Goal: Transaction & Acquisition: Download file/media

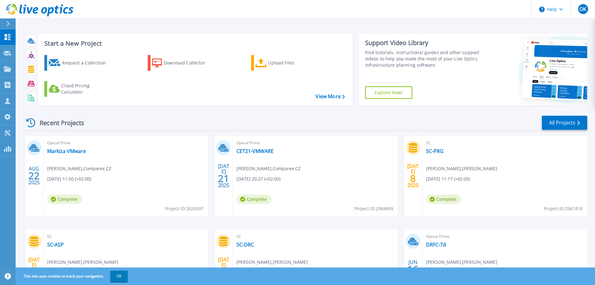
scroll to position [62, 0]
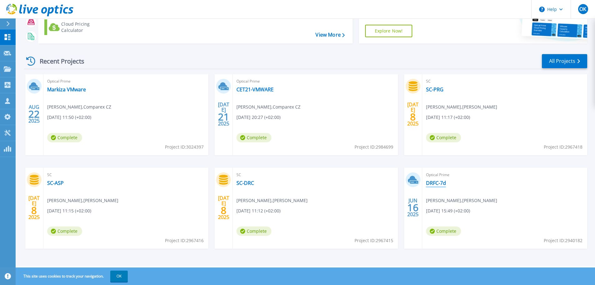
click at [435, 184] on link "DRFC-7d" at bounding box center [436, 183] width 20 height 6
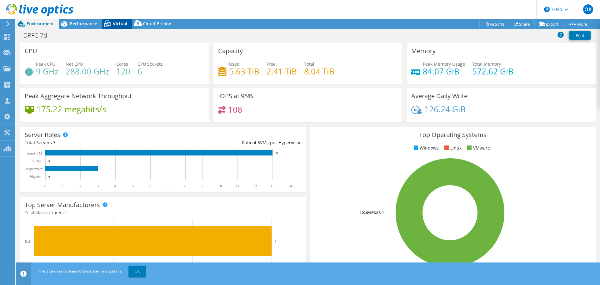
click at [110, 24] on icon at bounding box center [107, 23] width 11 height 11
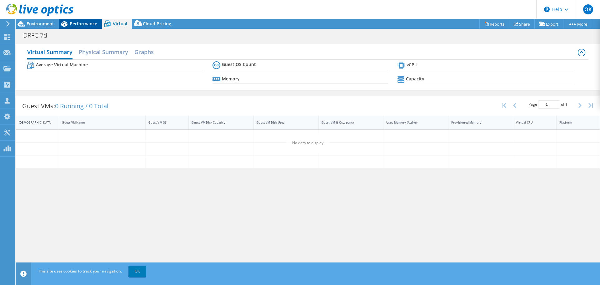
click at [80, 27] on div "Performance" at bounding box center [80, 24] width 43 height 10
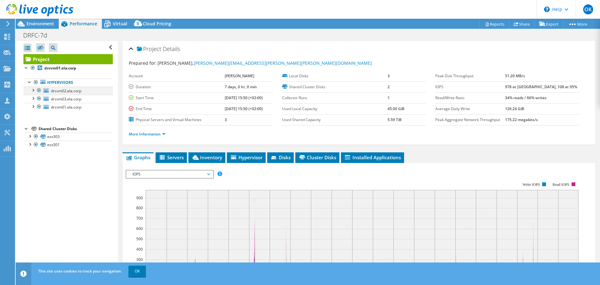
click at [34, 90] on div at bounding box center [33, 90] width 6 height 6
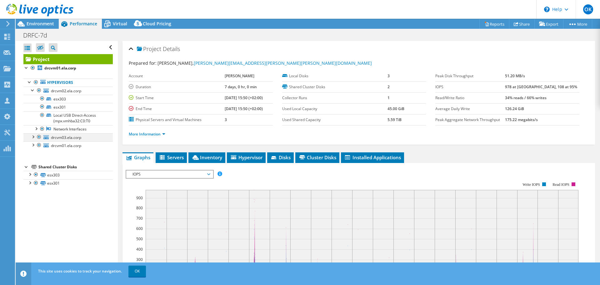
click at [34, 135] on div at bounding box center [33, 136] width 6 height 6
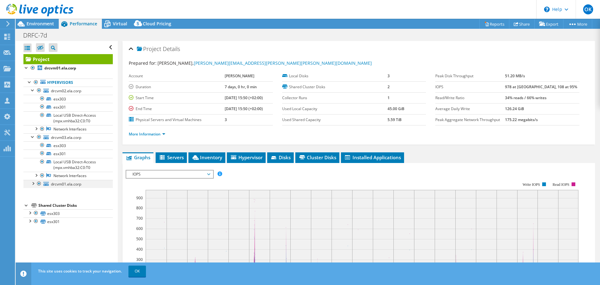
click at [34, 183] on div at bounding box center [33, 183] width 6 height 6
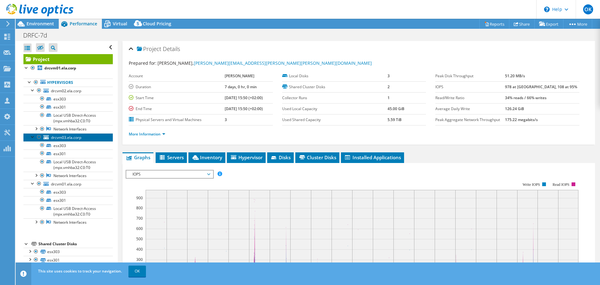
click at [82, 137] on link "drcvm03.ela.corp" at bounding box center [67, 137] width 89 height 8
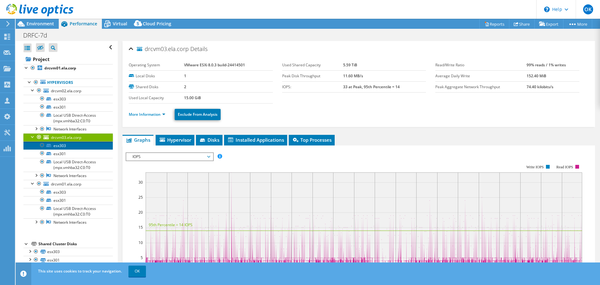
click at [81, 143] on link "esx303" at bounding box center [67, 145] width 89 height 8
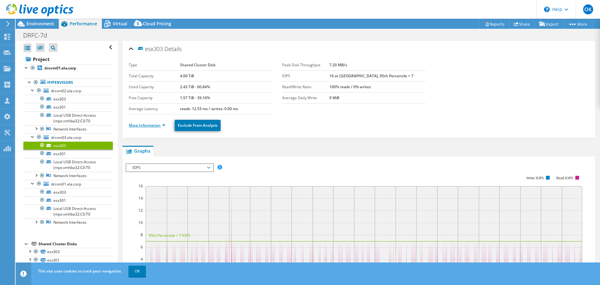
click at [155, 124] on link "More Information" at bounding box center [147, 124] width 37 height 5
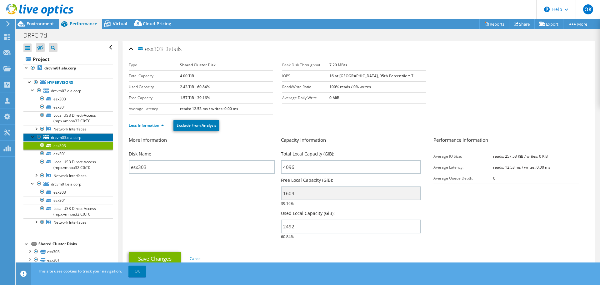
click at [67, 136] on span "drcvm03.ela.corp" at bounding box center [66, 137] width 30 height 5
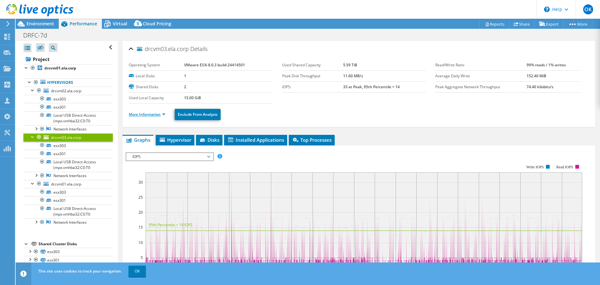
click at [163, 113] on link "More Information" at bounding box center [147, 114] width 37 height 5
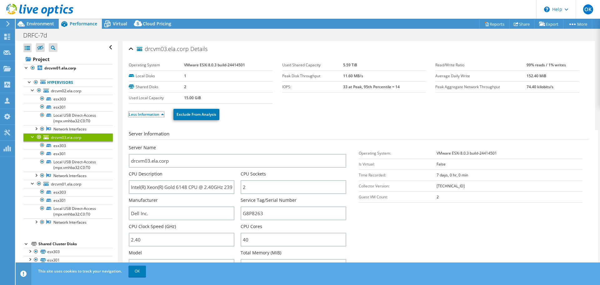
scroll to position [31, 0]
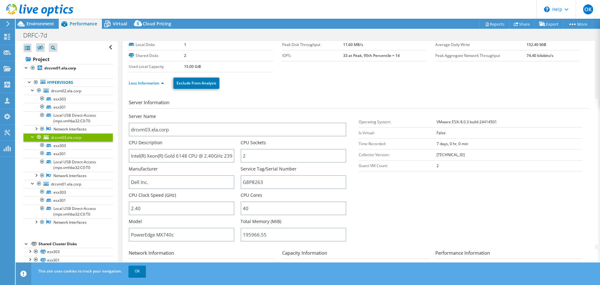
click at [33, 135] on div at bounding box center [33, 136] width 6 height 6
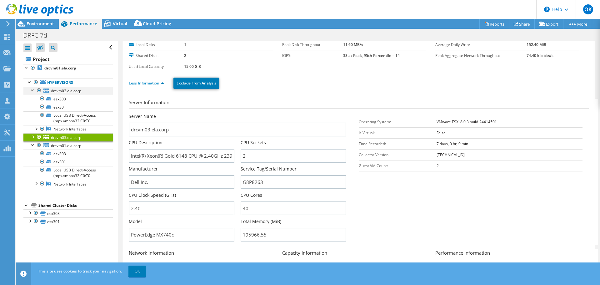
click at [32, 91] on div at bounding box center [33, 90] width 6 height 6
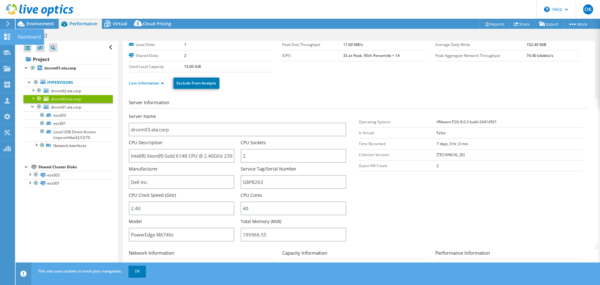
click at [7, 39] on use at bounding box center [7, 37] width 6 height 6
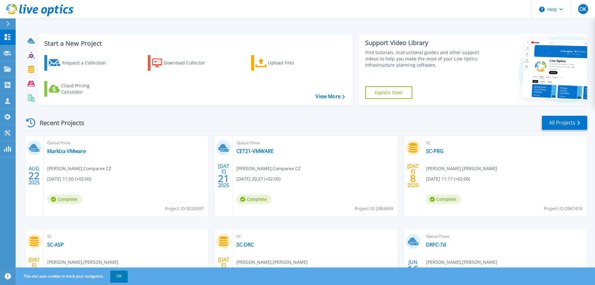
scroll to position [62, 0]
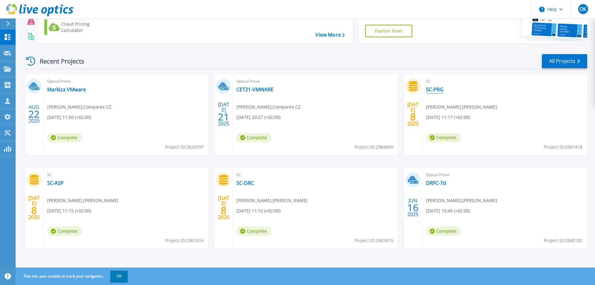
click at [438, 90] on link "SC-PRG" at bounding box center [434, 89] width 17 height 6
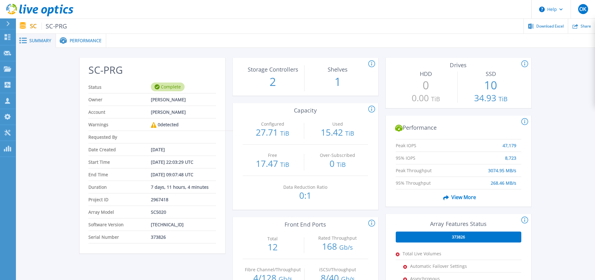
click at [76, 42] on span "Performance" at bounding box center [86, 40] width 32 height 4
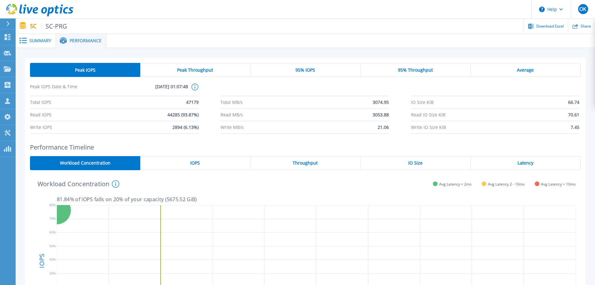
click at [189, 163] on div "IOPS" at bounding box center [195, 163] width 110 height 14
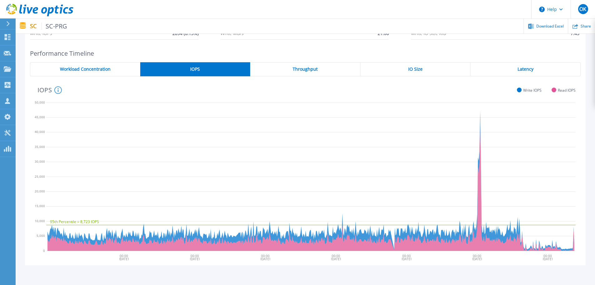
scroll to position [62, 0]
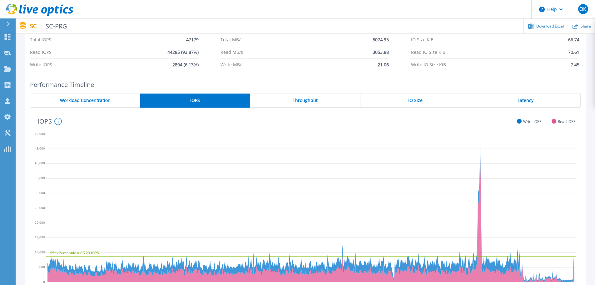
click at [298, 103] on div "Throughput" at bounding box center [305, 100] width 110 height 14
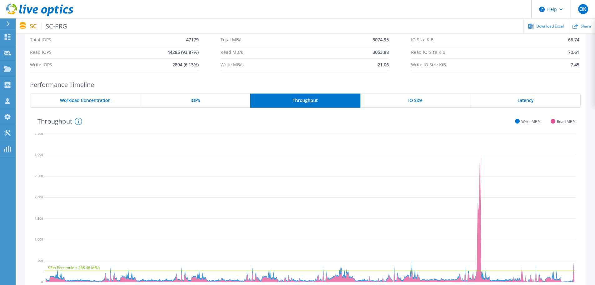
click at [421, 98] on span "IO Size" at bounding box center [415, 100] width 14 height 5
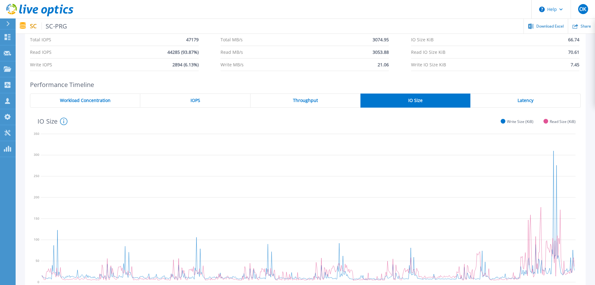
click at [512, 103] on div "Latency" at bounding box center [526, 100] width 110 height 14
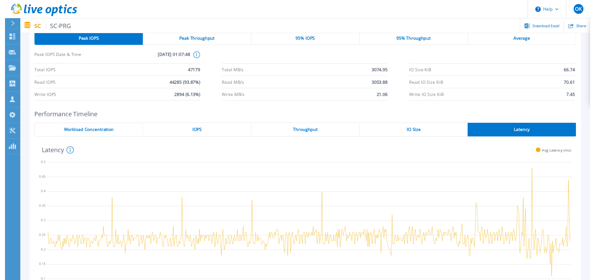
scroll to position [0, 0]
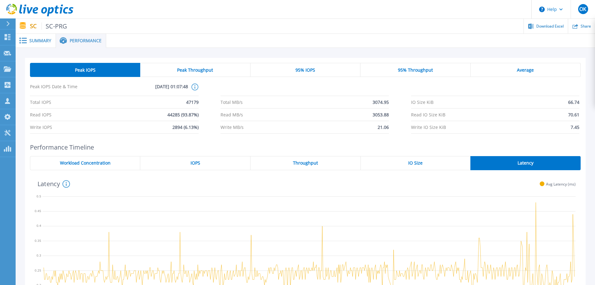
click at [34, 38] on span "Summary" at bounding box center [40, 40] width 22 height 4
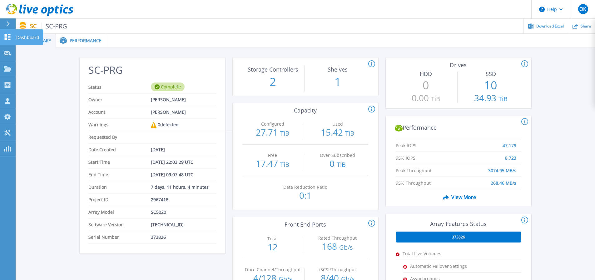
click at [7, 37] on icon at bounding box center [8, 37] width 6 height 6
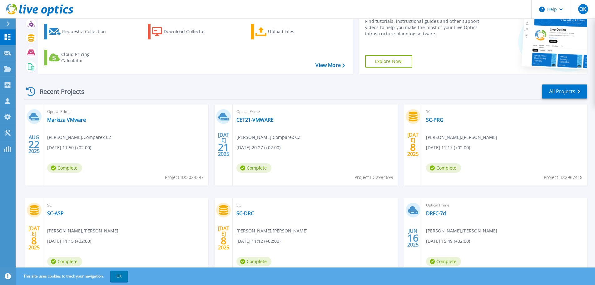
scroll to position [62, 0]
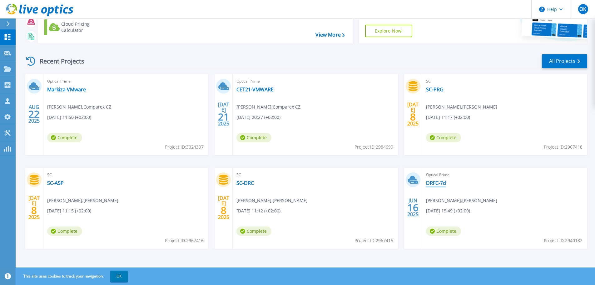
click at [443, 182] on link "DRFC-7d" at bounding box center [436, 183] width 20 height 6
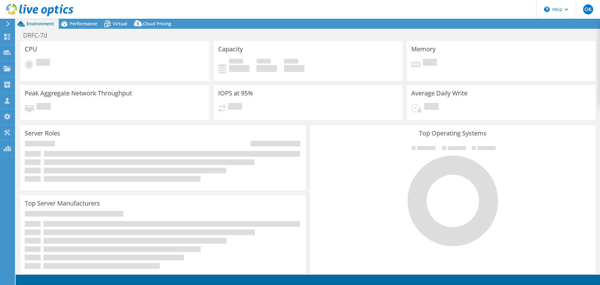
select select "USD"
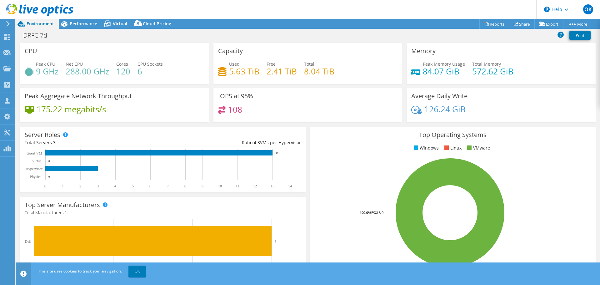
click at [327, 127] on div "Top Operating Systems Windows Linux VMware 100.0% ESXi 8.0" at bounding box center [453, 202] width 286 height 150
click at [115, 25] on span "Virtual" at bounding box center [120, 24] width 14 height 6
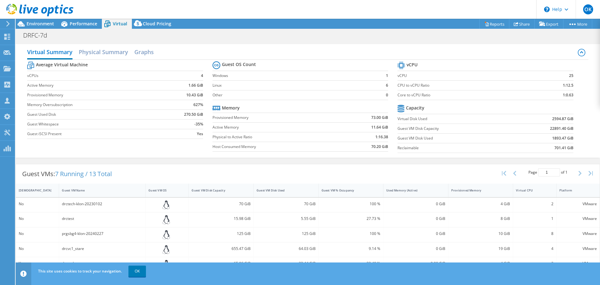
scroll to position [118, 0]
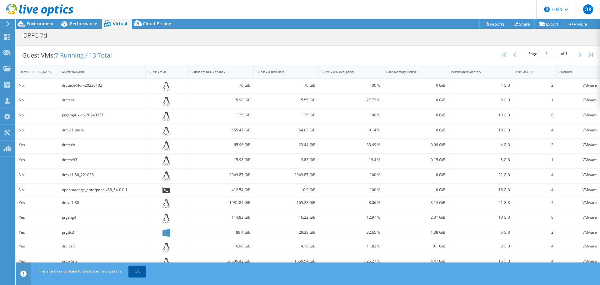
click at [133, 274] on link "OK" at bounding box center [136, 270] width 17 height 11
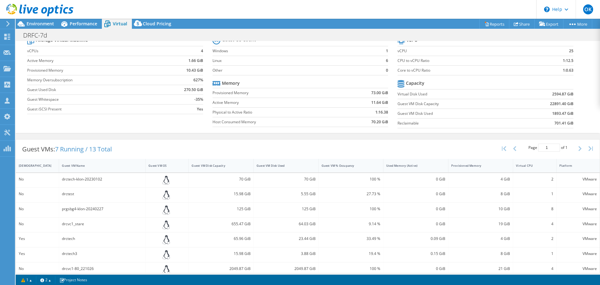
scroll to position [0, 0]
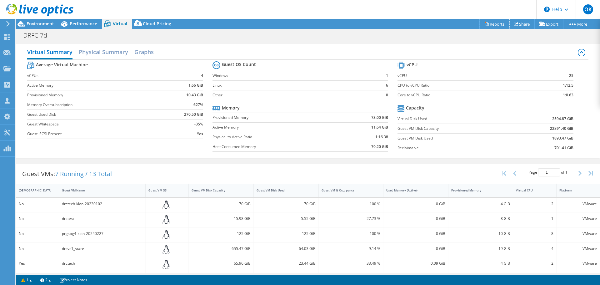
click at [484, 24] on link "Reports" at bounding box center [494, 24] width 30 height 10
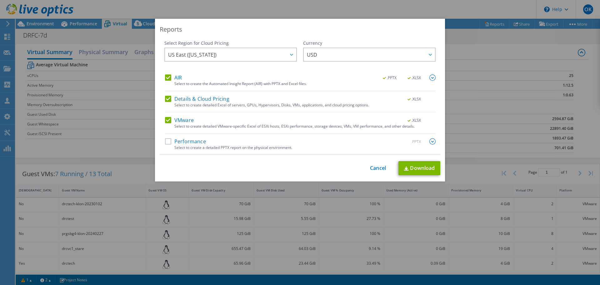
drag, startPoint x: 164, startPoint y: 142, endPoint x: 202, endPoint y: 128, distance: 40.1
click at [165, 142] on label "Performance" at bounding box center [185, 141] width 41 height 6
click at [0, 0] on input "Performance" at bounding box center [0, 0] width 0 height 0
click at [257, 56] on span "US East (Virginia)" at bounding box center [232, 54] width 128 height 13
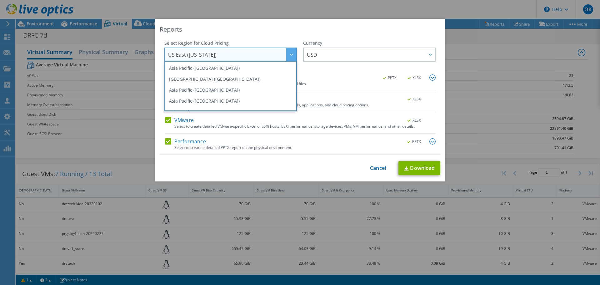
click at [343, 32] on div "Reports" at bounding box center [300, 29] width 281 height 9
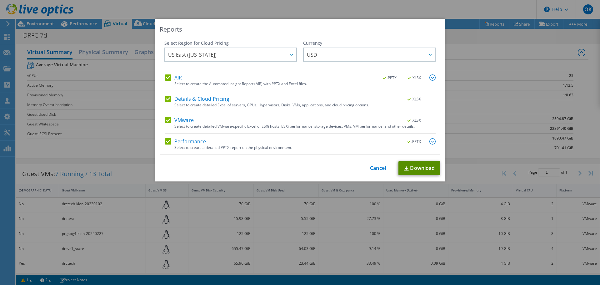
click at [412, 170] on link "Download" at bounding box center [419, 168] width 42 height 14
click at [385, 35] on div "Reports Select Region for Cloud Pricing Asia Pacific (Hong Kong) Asia Pacific (…" at bounding box center [300, 100] width 290 height 162
click at [477, 63] on div "Reports Select Region for Cloud Pricing Asia Pacific (Hong Kong) Asia Pacific (…" at bounding box center [300, 142] width 600 height 247
